Goal: Task Accomplishment & Management: Manage account settings

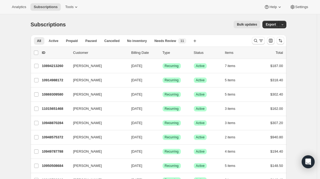
click at [258, 38] on icon "Search and filter results" at bounding box center [255, 40] width 5 height 5
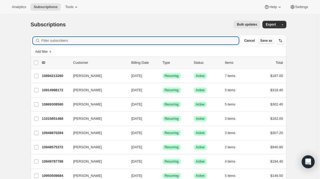
paste input "[EMAIL_ADDRESS][DOMAIN_NAME]"
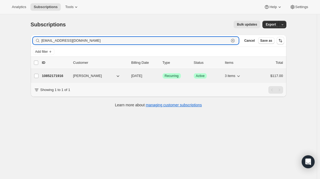
type input "[EMAIL_ADDRESS][DOMAIN_NAME]"
click at [48, 75] on p "10852171916" at bounding box center [55, 75] width 27 height 5
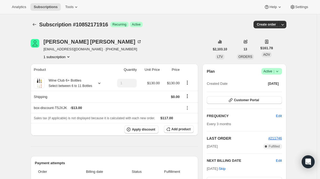
click at [271, 70] on span "Active |" at bounding box center [271, 71] width 16 height 5
click at [263, 94] on button "Cancel subscription" at bounding box center [272, 91] width 34 height 9
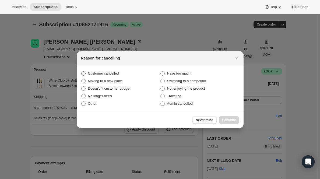
click at [108, 74] on span "Customer cancelled" at bounding box center [103, 73] width 31 height 4
click at [82, 72] on input "Customer cancelled" at bounding box center [81, 71] width 0 height 0
radio input "true"
click at [229, 119] on span "Continue" at bounding box center [229, 120] width 14 height 4
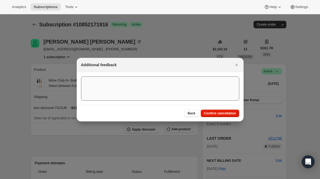
drag, startPoint x: 229, startPoint y: 111, endPoint x: 204, endPoint y: 98, distance: 27.7
click at [229, 111] on span "Confirm cancellation" at bounding box center [220, 113] width 32 height 4
